Goal: Task Accomplishment & Management: Manage account settings

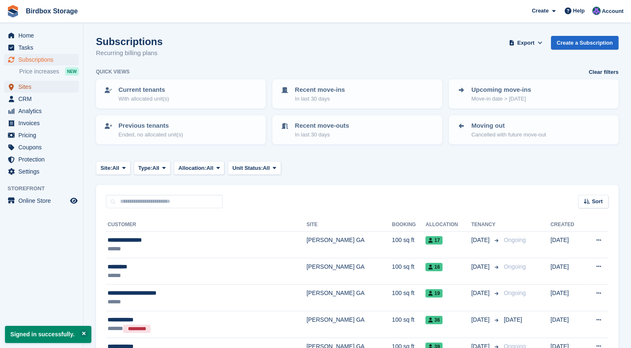
click at [22, 88] on span "Sites" at bounding box center [43, 87] width 50 height 12
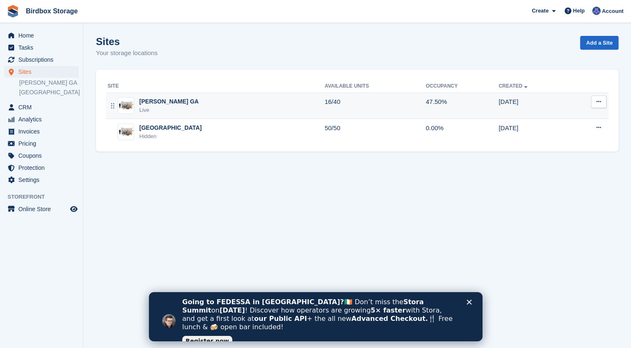
click at [159, 100] on div "[PERSON_NAME] GA" at bounding box center [168, 101] width 59 height 9
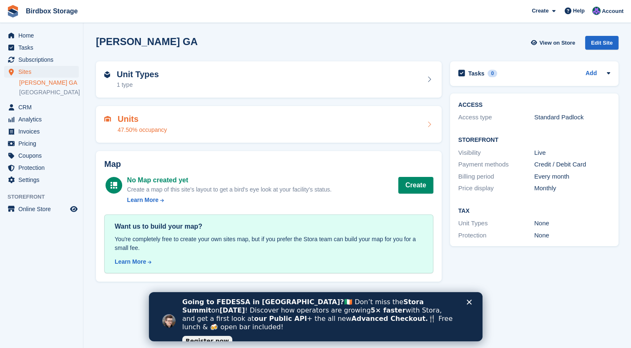
click at [164, 123] on h2 "Units" at bounding box center [142, 119] width 49 height 10
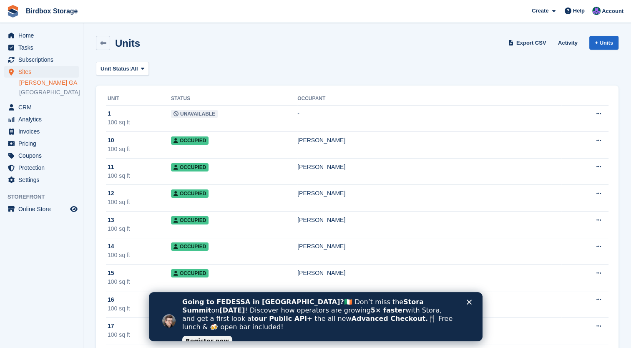
click at [470, 302] on icon "Close" at bounding box center [468, 301] width 5 height 5
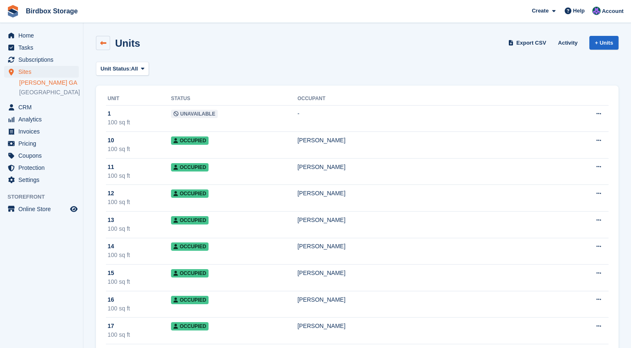
click at [104, 49] on link at bounding box center [103, 43] width 14 height 14
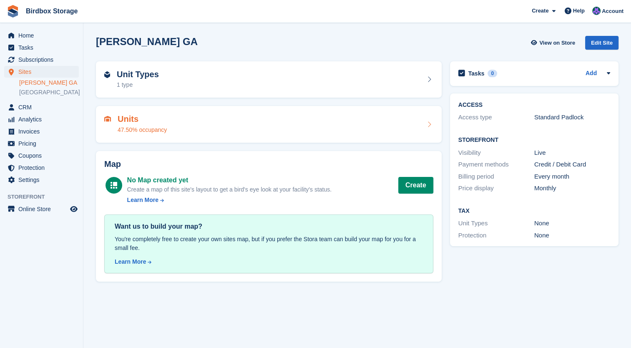
click at [321, 131] on div "Units 47.50% occupancy" at bounding box center [268, 124] width 329 height 20
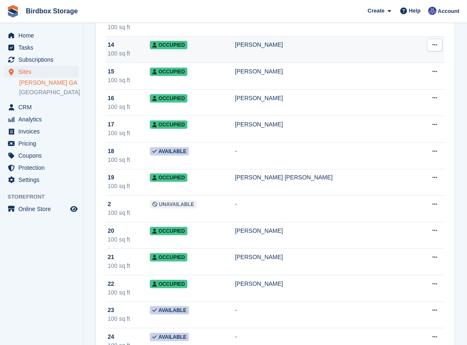
scroll to position [202, 0]
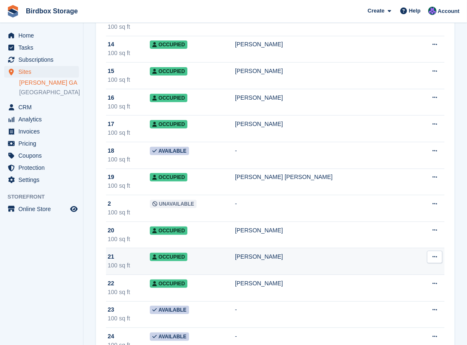
click at [235, 261] on td "Occupied" at bounding box center [192, 261] width 85 height 27
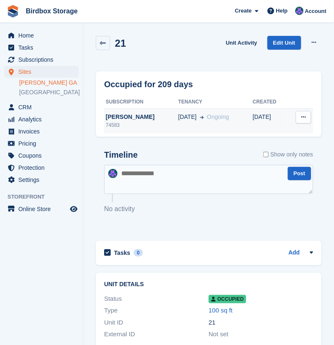
click at [207, 115] on span "Ongoing" at bounding box center [218, 116] width 22 height 7
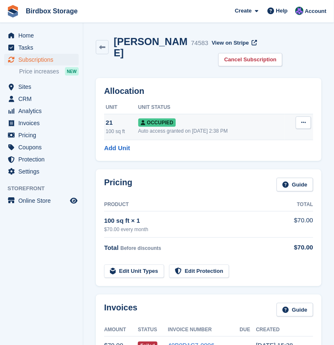
click at [204, 127] on div "Auto access granted on 26th Feb, 2:38 PM" at bounding box center [211, 131] width 147 height 8
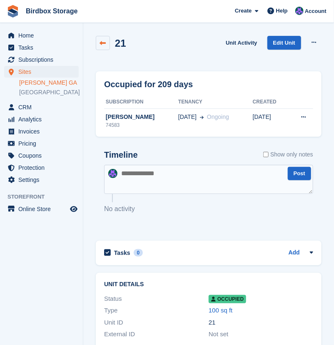
click at [103, 41] on icon at bounding box center [103, 43] width 6 height 6
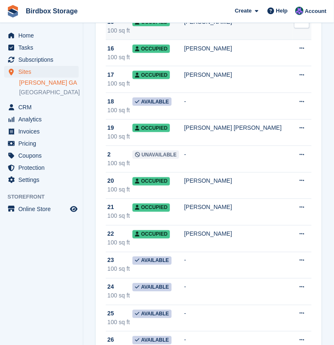
scroll to position [251, 0]
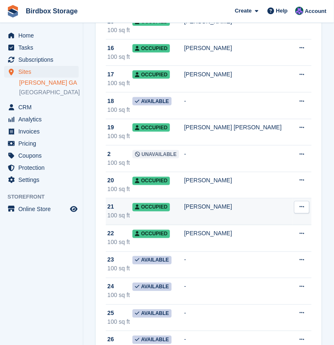
click at [223, 215] on td "[PERSON_NAME]" at bounding box center [238, 211] width 108 height 27
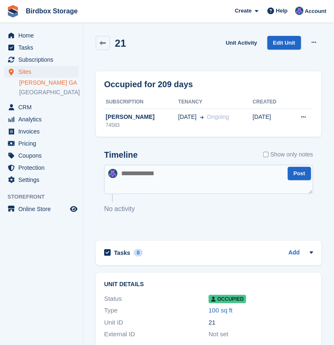
scroll to position [53, 0]
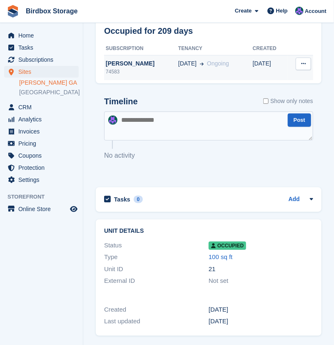
click at [186, 68] on td "[DATE] Ongoing" at bounding box center [215, 67] width 75 height 25
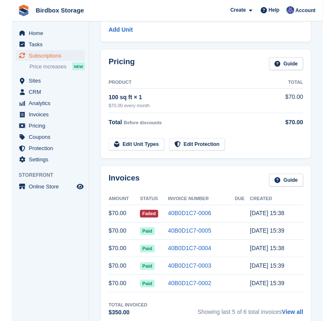
scroll to position [116, 0]
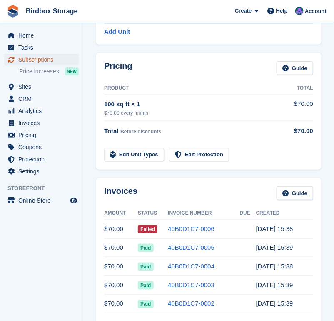
click at [30, 58] on span "Subscriptions" at bounding box center [43, 60] width 50 height 12
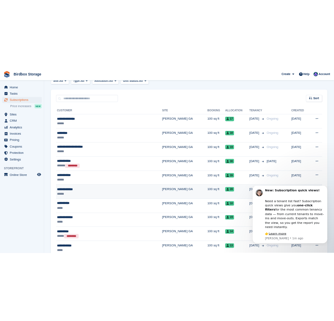
scroll to position [145, 0]
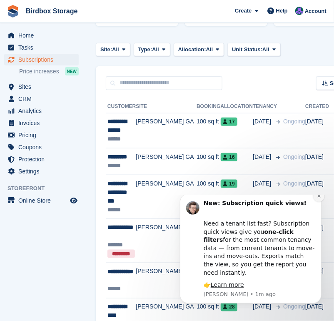
click at [320, 197] on icon "Dismiss notification" at bounding box center [318, 195] width 3 height 3
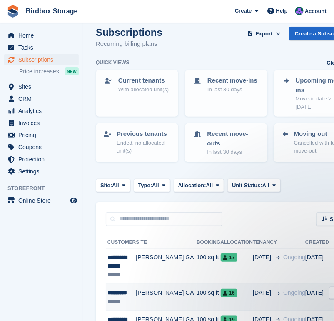
scroll to position [8, 0]
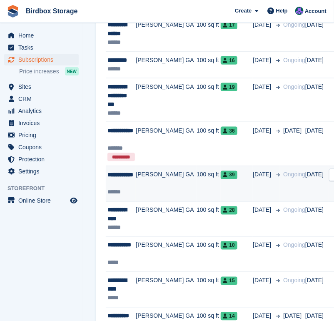
scroll to position [289, 0]
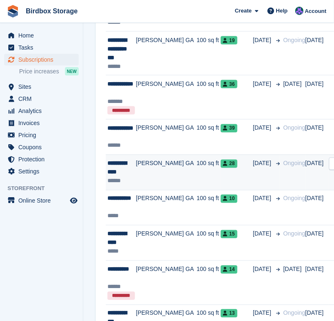
click at [280, 183] on td "Ongoing" at bounding box center [292, 172] width 25 height 35
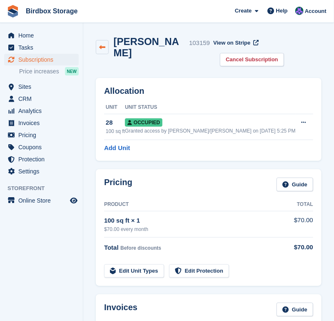
click at [103, 40] on link at bounding box center [102, 47] width 13 height 14
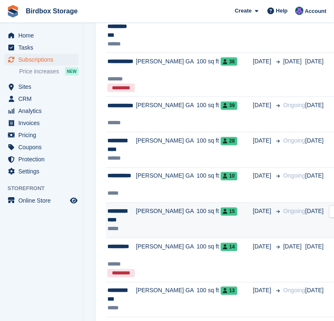
scroll to position [312, 0]
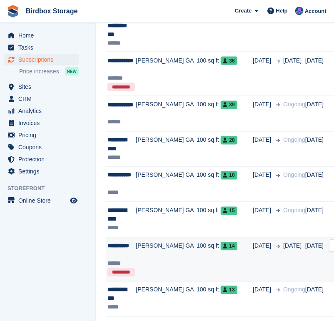
click at [253, 261] on td "[DATE]" at bounding box center [266, 259] width 27 height 44
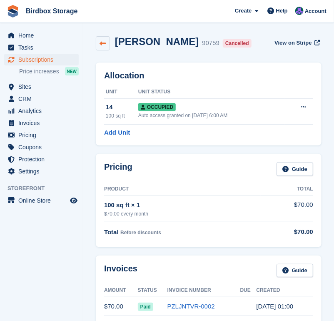
click at [100, 45] on icon at bounding box center [103, 43] width 6 height 6
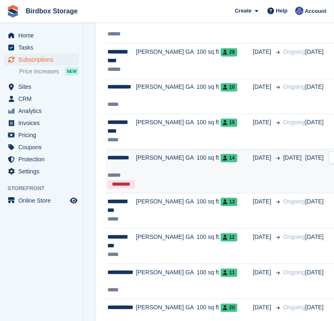
scroll to position [400, 0]
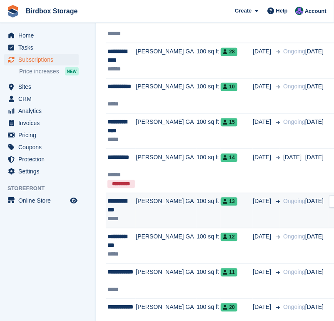
click at [280, 222] on td "Ongoing" at bounding box center [292, 210] width 25 height 35
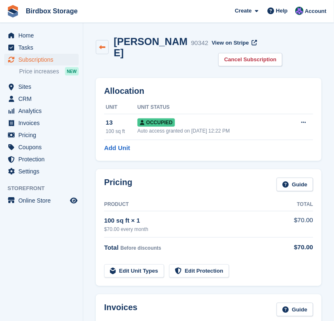
click at [103, 44] on icon at bounding box center [102, 47] width 6 height 6
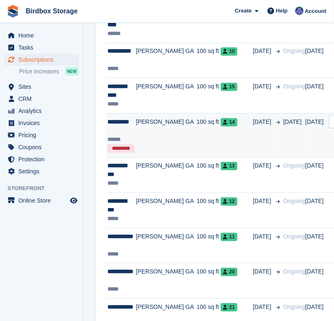
scroll to position [437, 0]
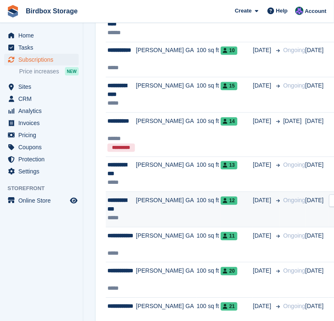
click at [280, 213] on td "Ongoing" at bounding box center [292, 209] width 25 height 35
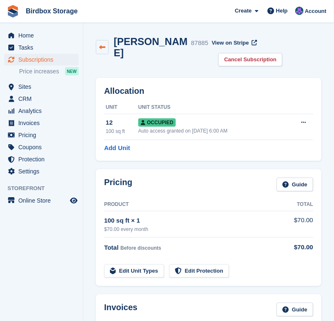
click at [100, 44] on icon at bounding box center [102, 47] width 6 height 6
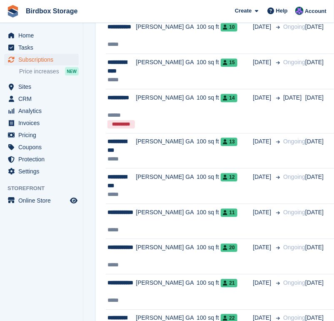
scroll to position [462, 0]
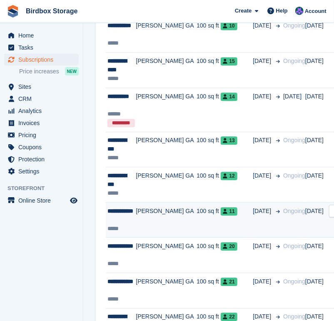
click at [280, 228] on td "Ongoing" at bounding box center [292, 219] width 25 height 35
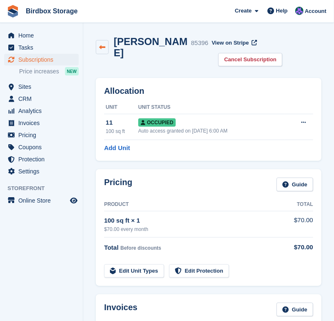
click at [100, 44] on icon at bounding box center [102, 47] width 6 height 6
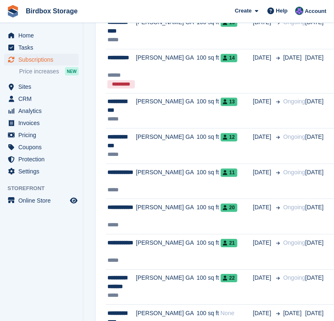
scroll to position [502, 0]
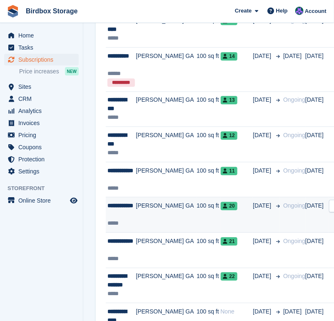
click at [280, 224] on td "Ongoing" at bounding box center [292, 214] width 25 height 35
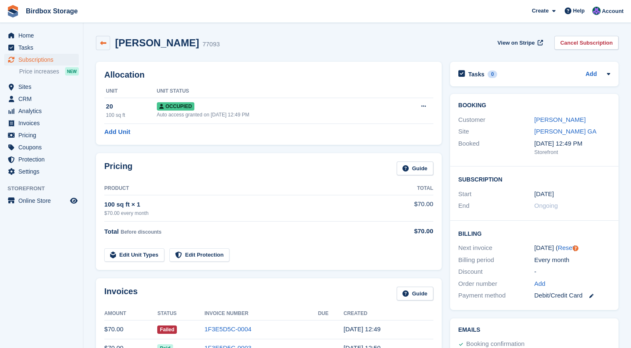
click at [102, 41] on icon at bounding box center [103, 43] width 6 height 6
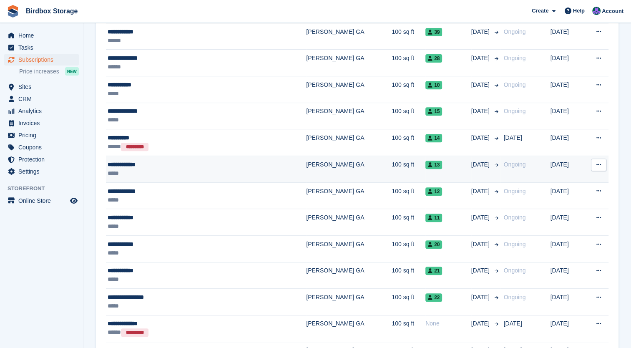
scroll to position [315, 0]
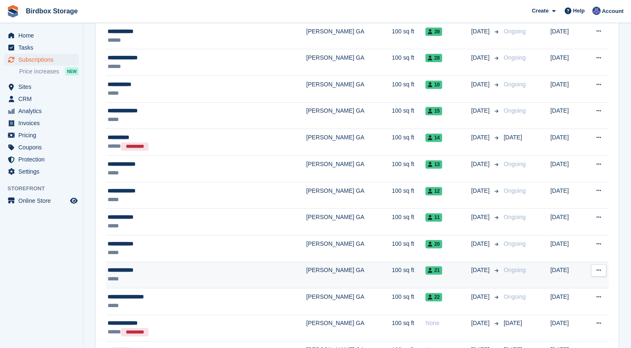
click at [183, 271] on div "**********" at bounding box center [178, 270] width 141 height 9
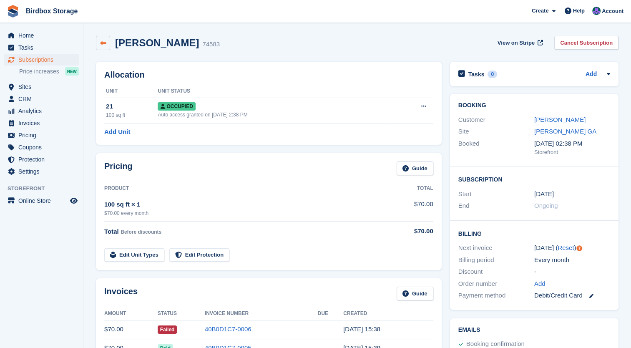
click at [103, 45] on icon at bounding box center [103, 43] width 6 height 6
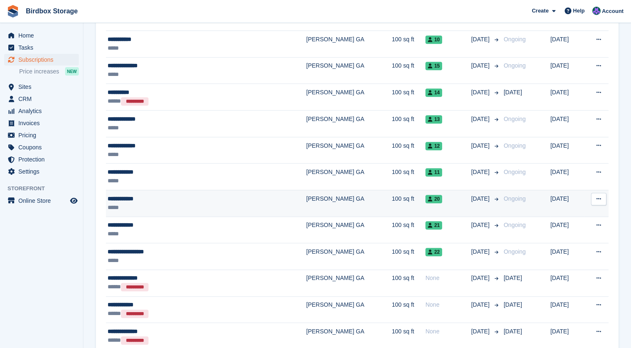
scroll to position [360, 0]
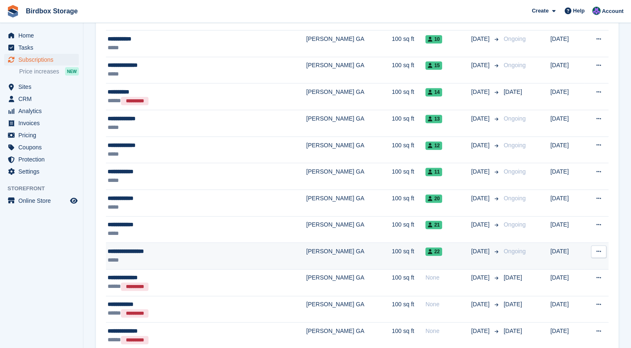
click at [221, 244] on td "**********" at bounding box center [206, 256] width 200 height 27
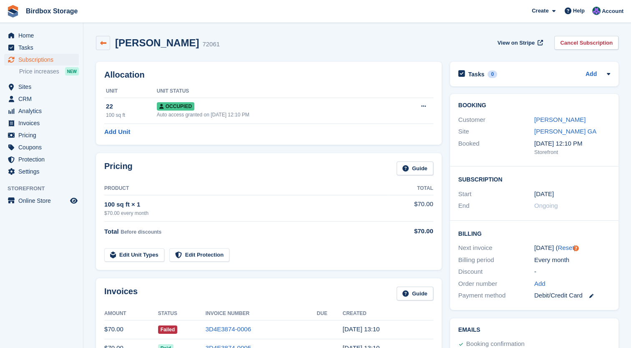
click at [106, 42] on icon at bounding box center [103, 43] width 6 height 6
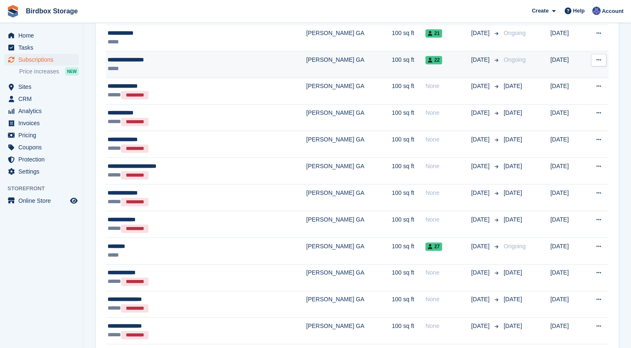
scroll to position [557, 0]
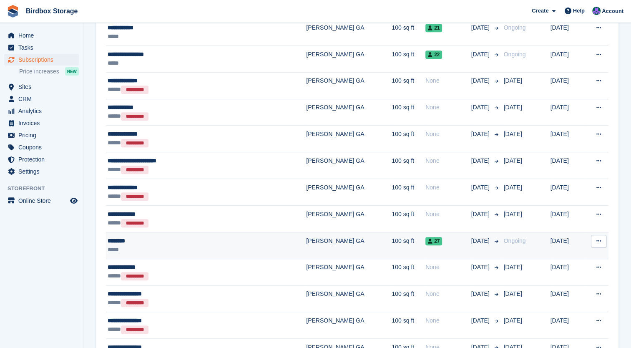
click at [191, 242] on div "********" at bounding box center [178, 240] width 141 height 9
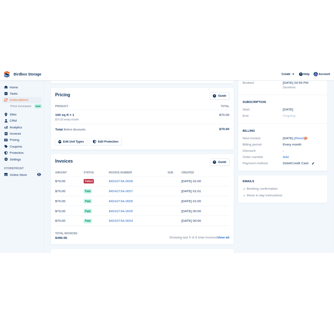
scroll to position [118, 0]
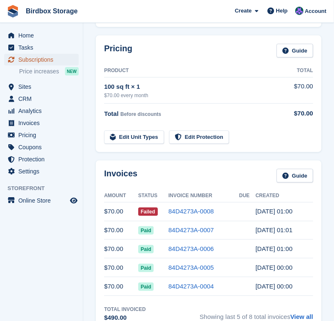
click at [34, 58] on span "Subscriptions" at bounding box center [43, 60] width 50 height 12
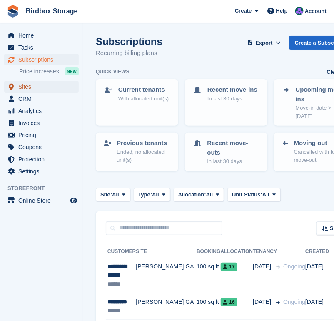
click at [30, 86] on span "Sites" at bounding box center [43, 87] width 50 height 12
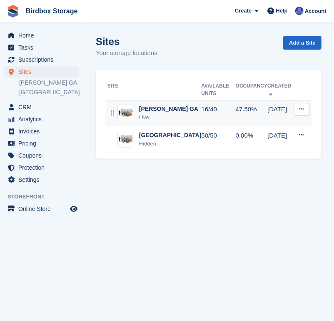
click at [163, 110] on div "Alma GA Live" at bounding box center [155, 113] width 94 height 17
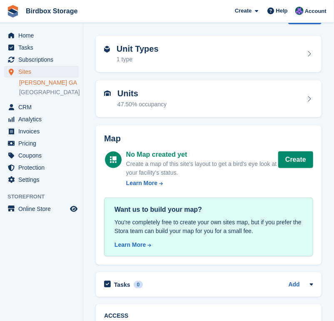
scroll to position [25, 0]
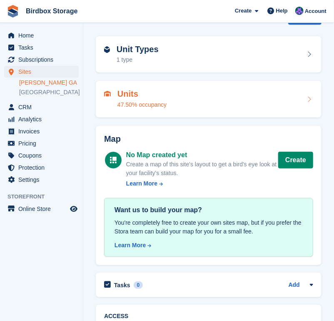
click at [203, 89] on div "Units 47.50% occupancy" at bounding box center [208, 99] width 209 height 20
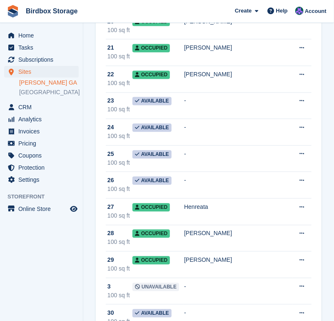
scroll to position [411, 0]
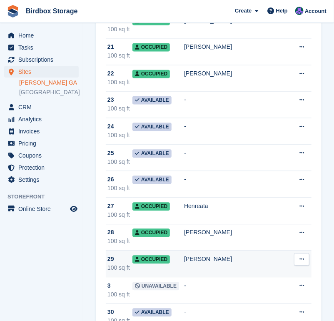
click at [211, 255] on div "[PERSON_NAME]" at bounding box center [238, 259] width 108 height 9
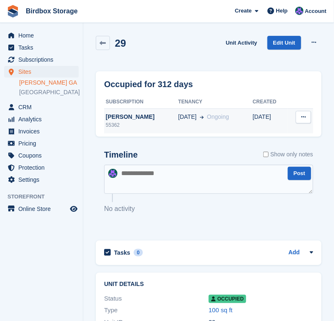
click at [187, 126] on td "[DATE] Ongoing" at bounding box center [215, 120] width 75 height 25
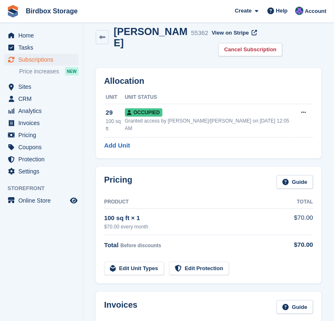
scroll to position [9, 0]
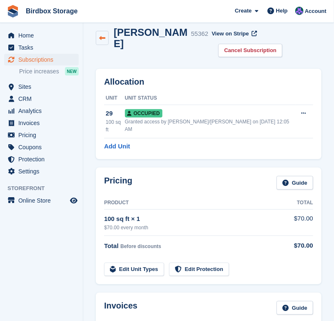
click at [105, 35] on icon at bounding box center [102, 38] width 6 height 6
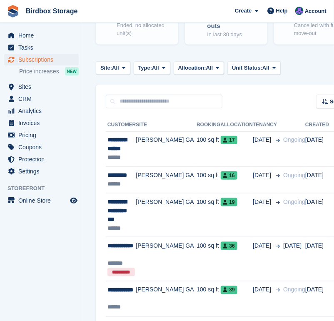
scroll to position [128, 0]
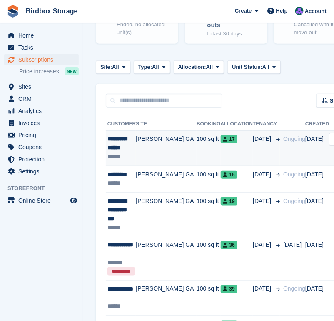
click at [280, 163] on td "Ongoing" at bounding box center [292, 148] width 25 height 35
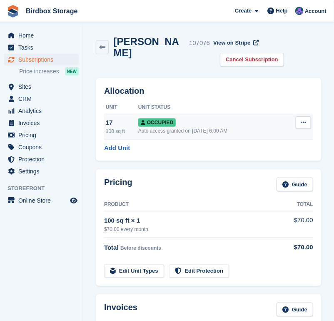
click at [216, 123] on div "Occupied" at bounding box center [211, 122] width 146 height 9
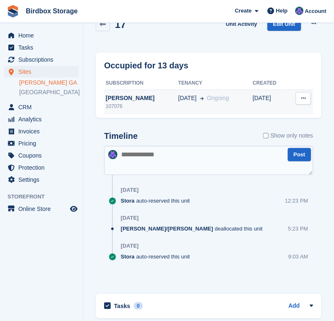
scroll to position [3, 0]
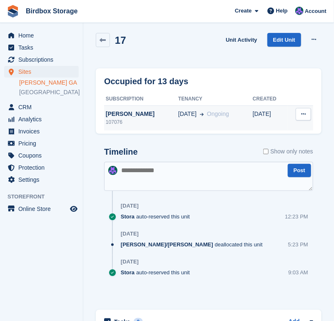
click at [217, 108] on td "[DATE] Ongoing" at bounding box center [215, 117] width 75 height 25
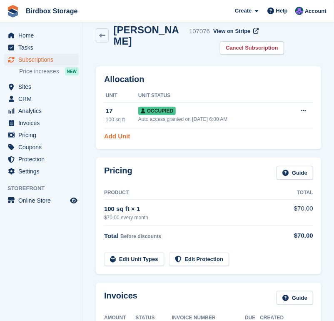
scroll to position [5, 0]
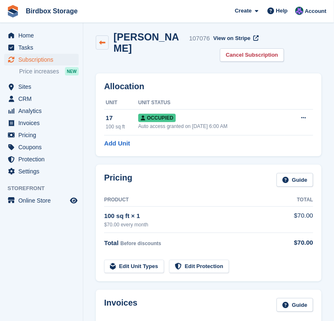
click at [106, 41] on link at bounding box center [102, 42] width 13 height 14
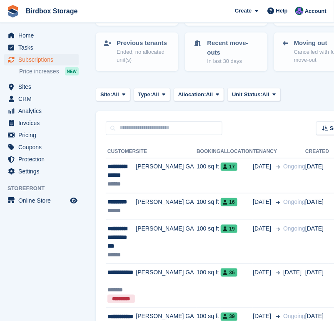
scroll to position [102, 0]
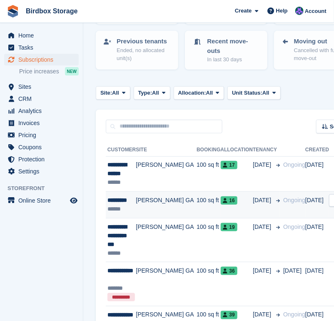
click at [280, 218] on td "Ongoing" at bounding box center [292, 205] width 25 height 27
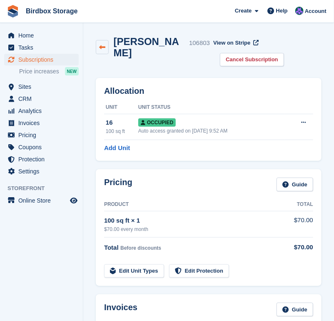
click at [104, 44] on icon at bounding box center [102, 47] width 6 height 6
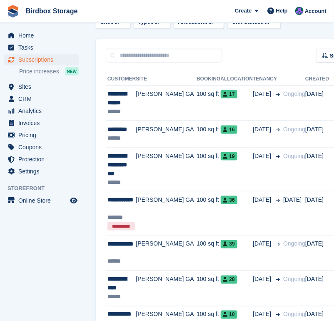
scroll to position [173, 0]
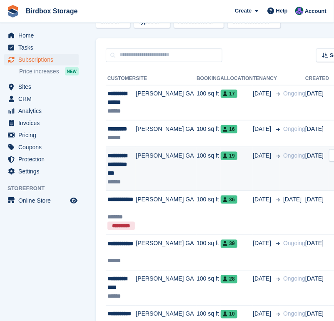
click at [280, 171] on td "Ongoing" at bounding box center [292, 169] width 25 height 44
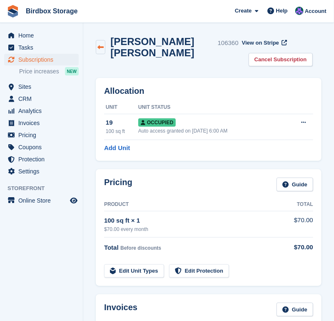
click at [105, 50] on link at bounding box center [101, 47] width 10 height 14
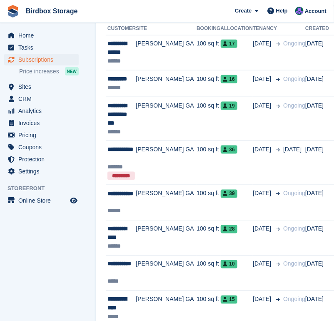
scroll to position [223, 0]
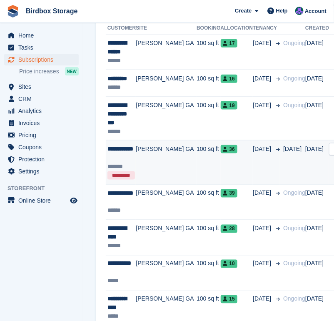
click at [280, 175] on td "[DATE]" at bounding box center [292, 163] width 25 height 44
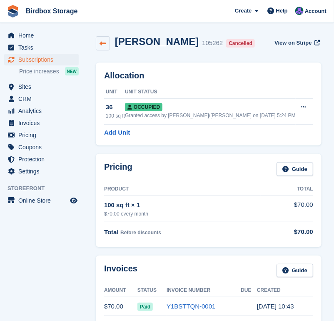
click at [99, 38] on link at bounding box center [103, 43] width 14 height 14
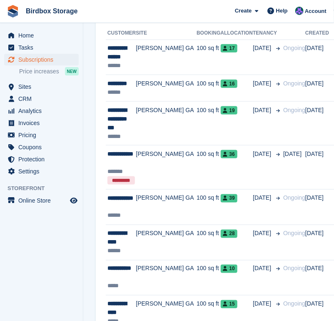
scroll to position [219, 0]
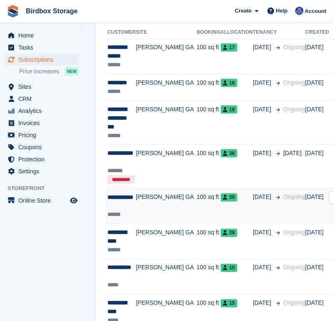
click at [280, 218] on td "Ongoing" at bounding box center [292, 206] width 25 height 35
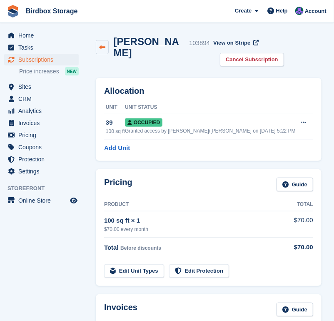
click at [105, 44] on icon at bounding box center [102, 47] width 6 height 6
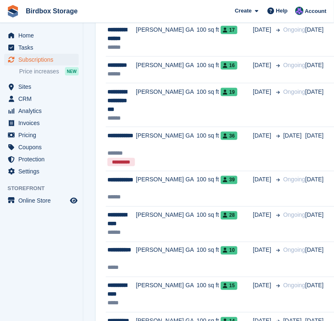
scroll to position [250, 0]
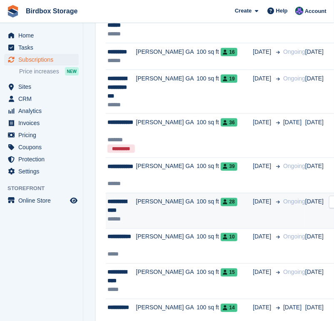
click at [276, 204] on icon at bounding box center [278, 202] width 4 height 4
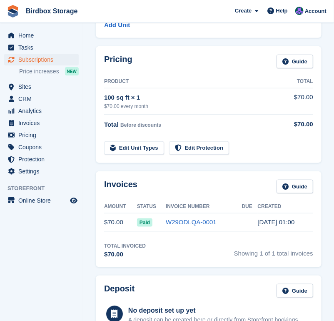
scroll to position [123, 0]
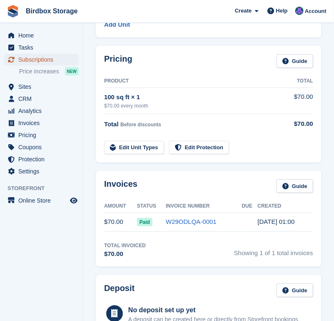
click at [28, 61] on span "Subscriptions" at bounding box center [43, 60] width 50 height 12
